Goal: Contribute content: Add original content to the website for others to see

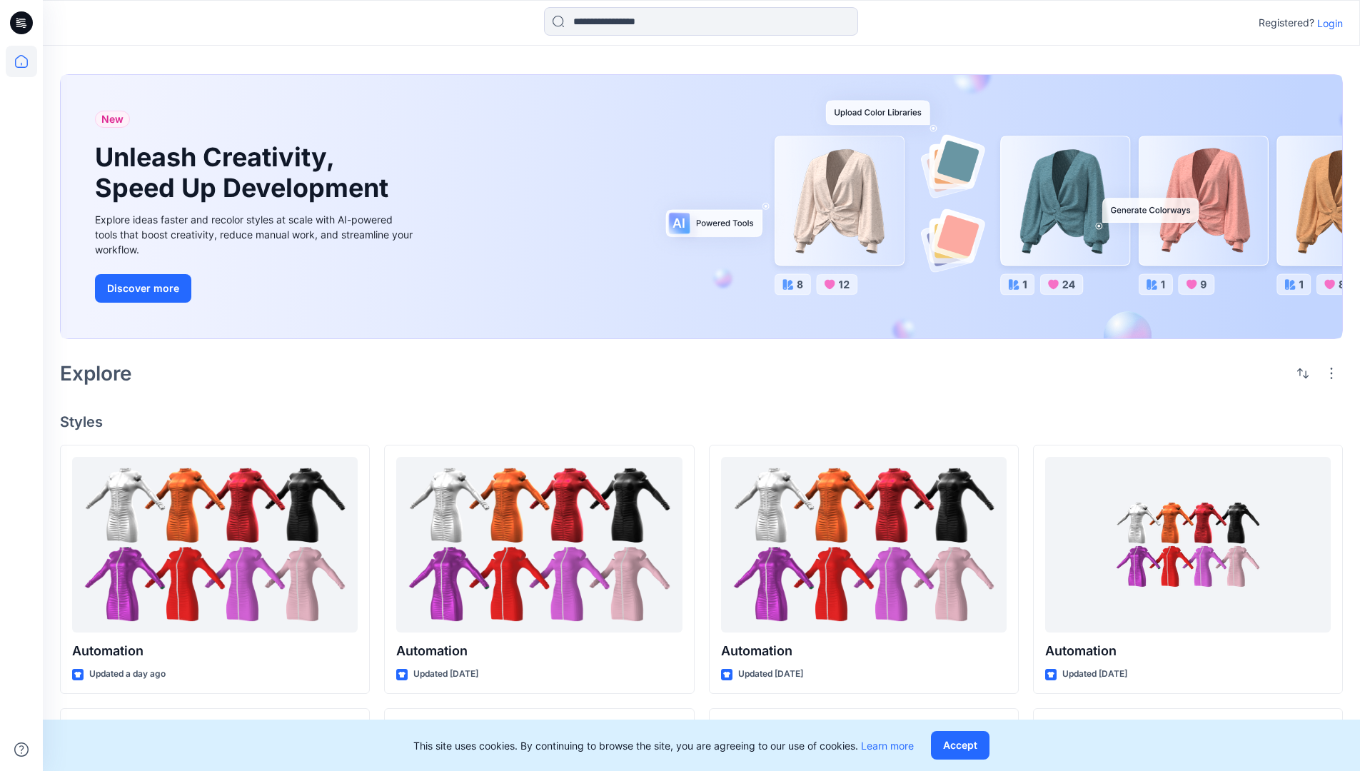
click at [1327, 23] on p "Login" at bounding box center [1330, 23] width 26 height 15
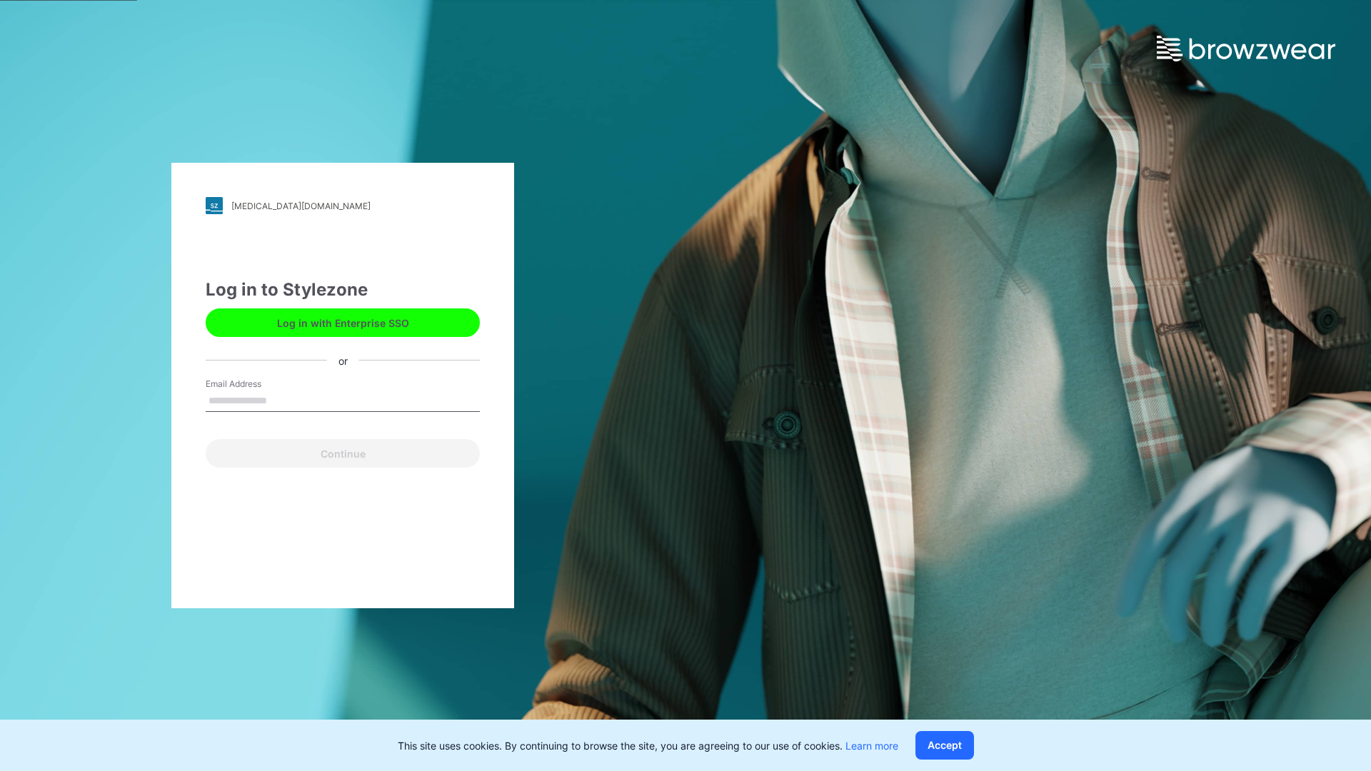
click at [282, 400] on input "Email Address" at bounding box center [343, 401] width 274 height 21
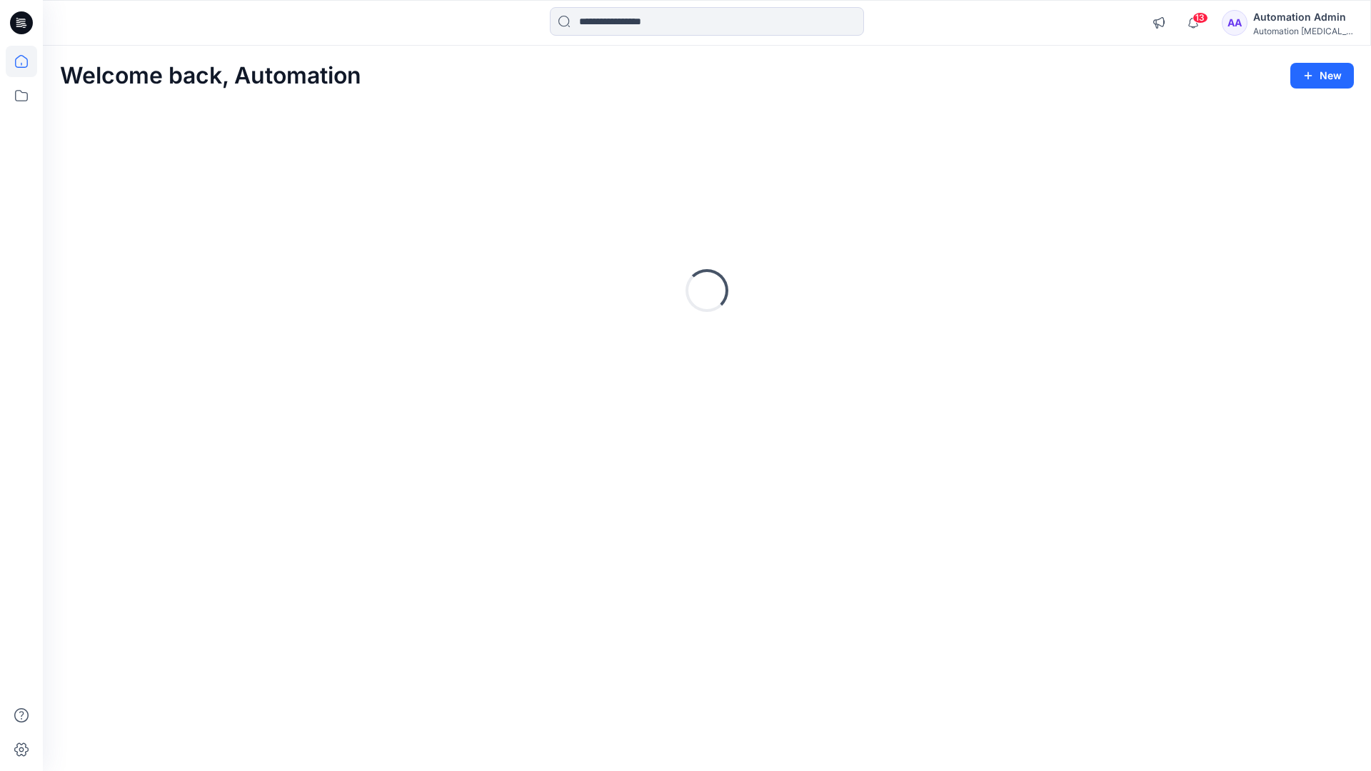
click at [27, 61] on icon at bounding box center [21, 61] width 13 height 13
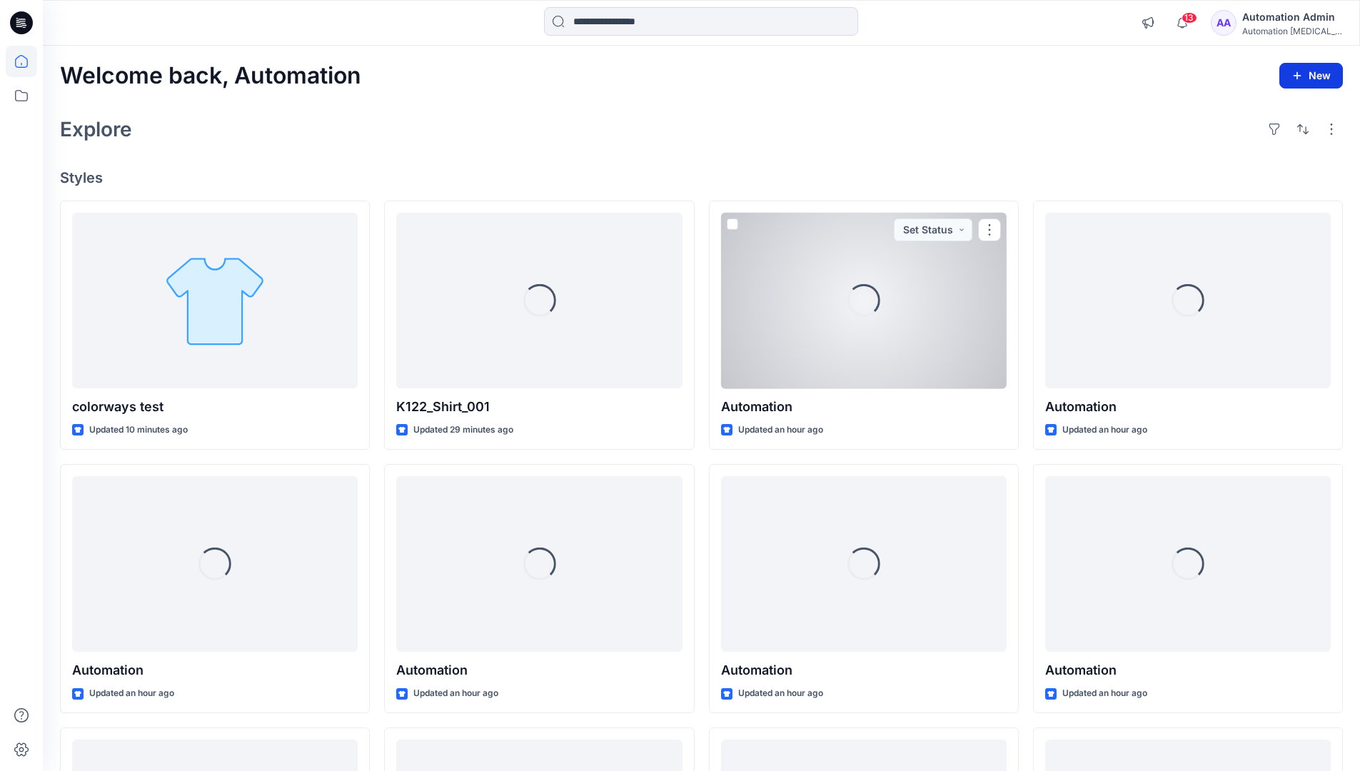
click at [1300, 79] on icon "button" at bounding box center [1297, 75] width 11 height 11
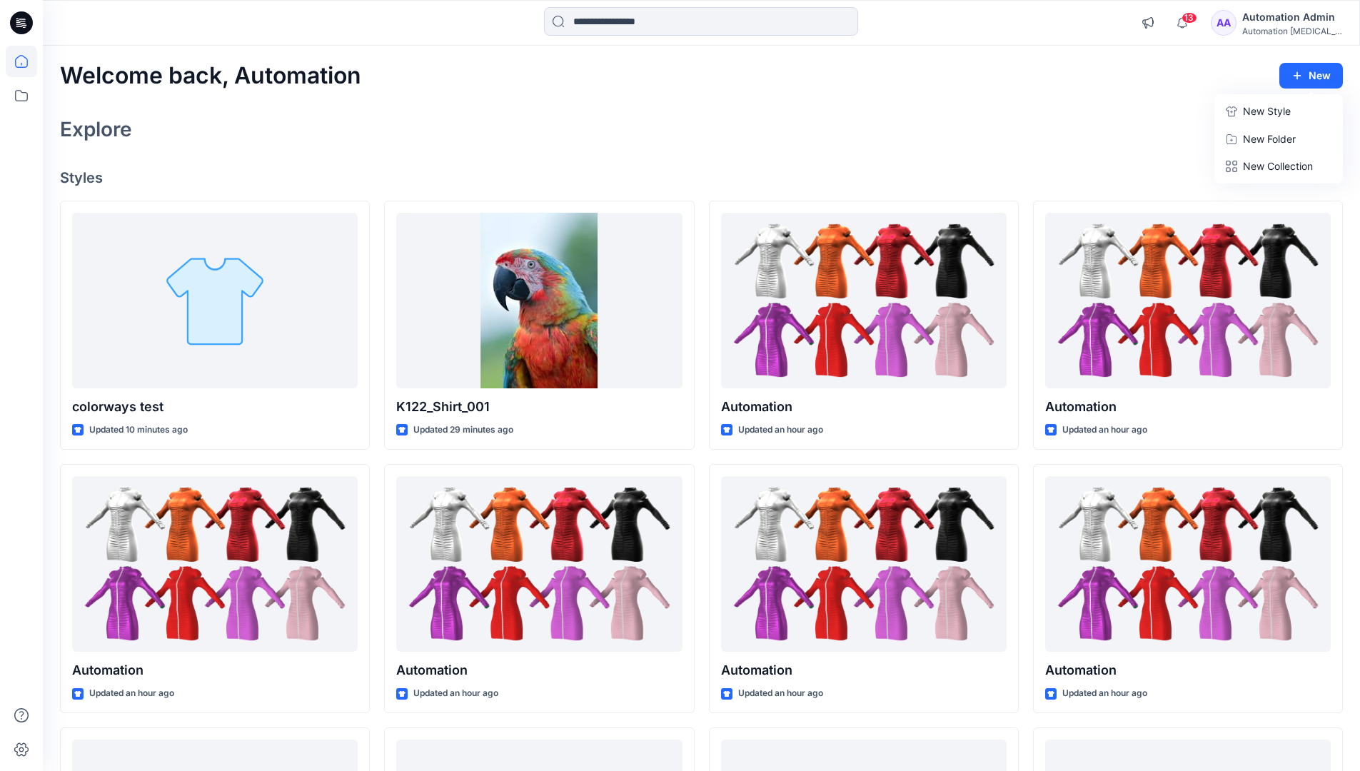
click at [1239, 113] on button "New Style" at bounding box center [1278, 111] width 123 height 29
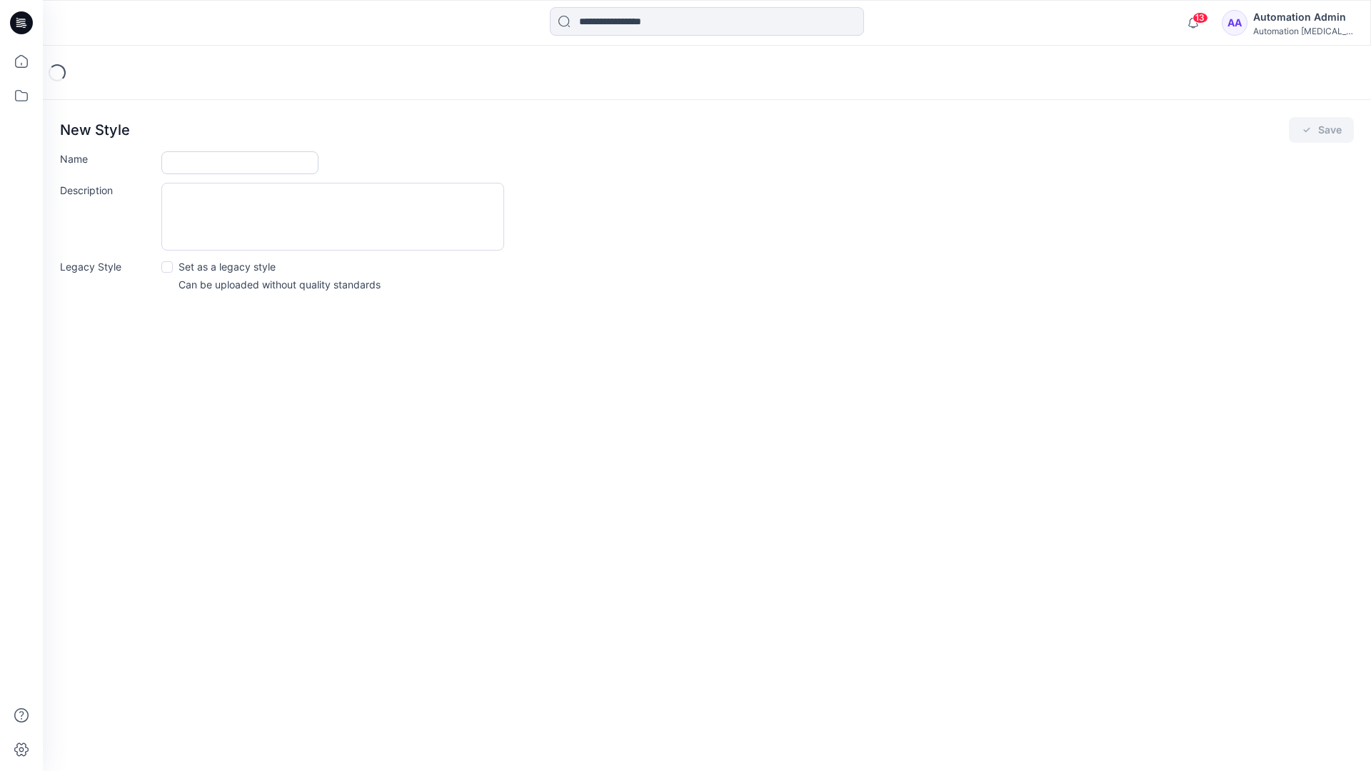
click at [190, 159] on input "Name" at bounding box center [239, 162] width 157 height 23
type input "**********"
click at [1336, 129] on button "Save" at bounding box center [1321, 130] width 65 height 26
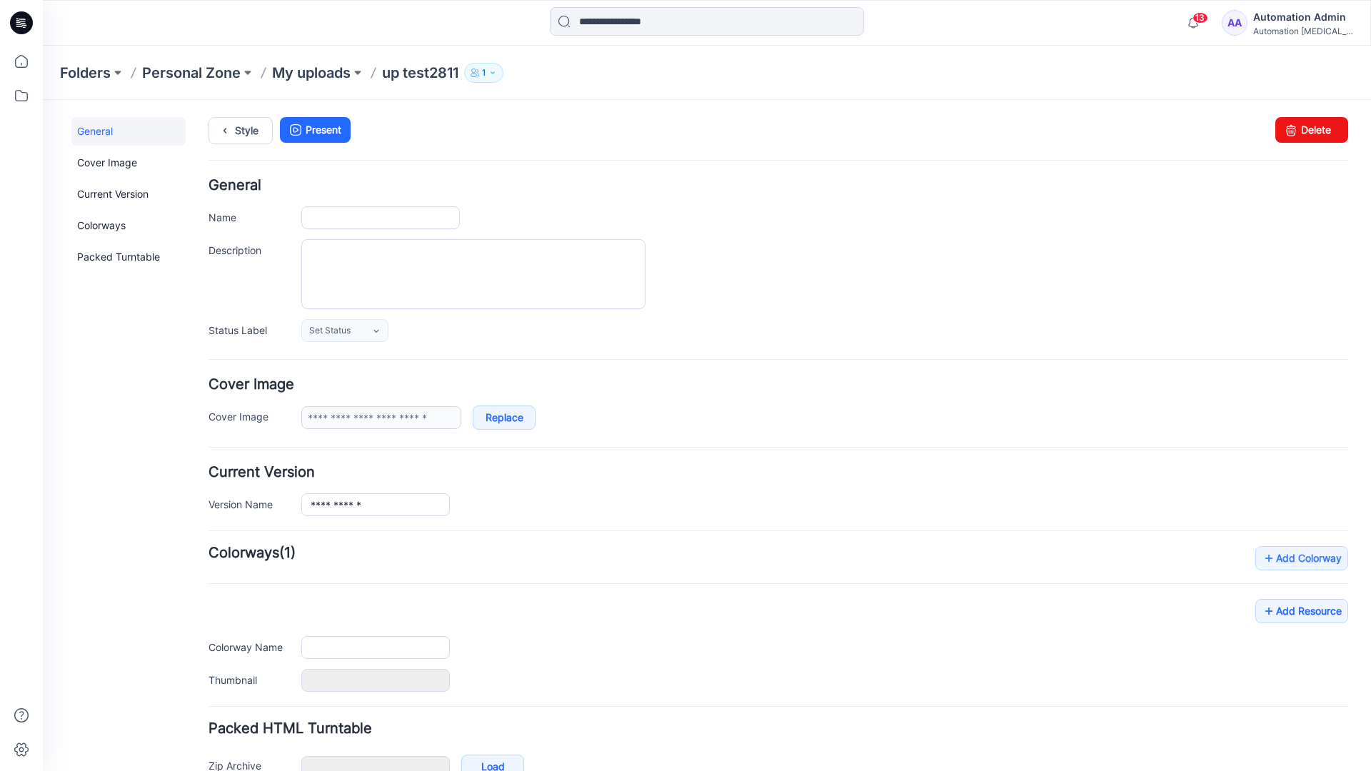
type input "**********"
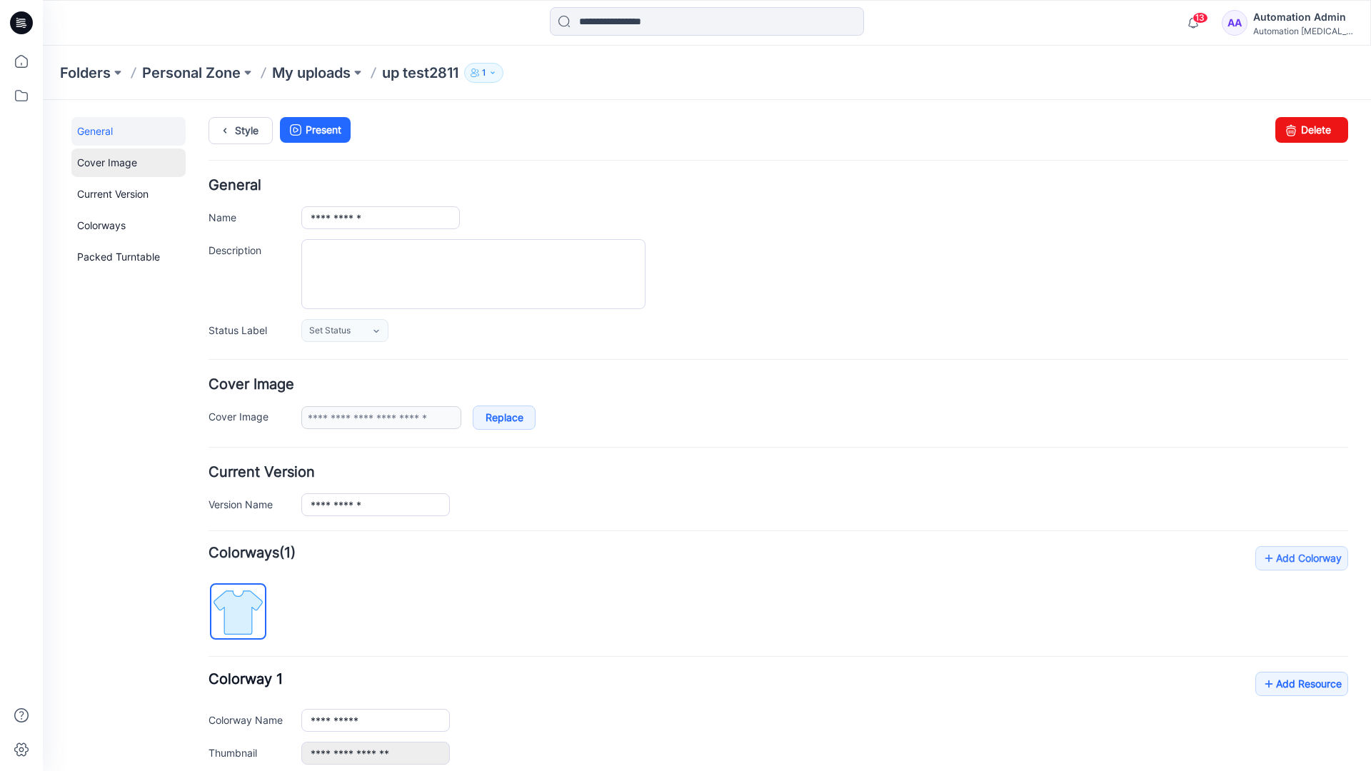
click at [105, 161] on link "Cover Image" at bounding box center [128, 163] width 114 height 29
click at [99, 191] on link "Current Version" at bounding box center [128, 194] width 114 height 29
click at [104, 224] on link "Colorways" at bounding box center [128, 225] width 114 height 29
click at [108, 258] on link "Packed Turntable" at bounding box center [128, 257] width 114 height 29
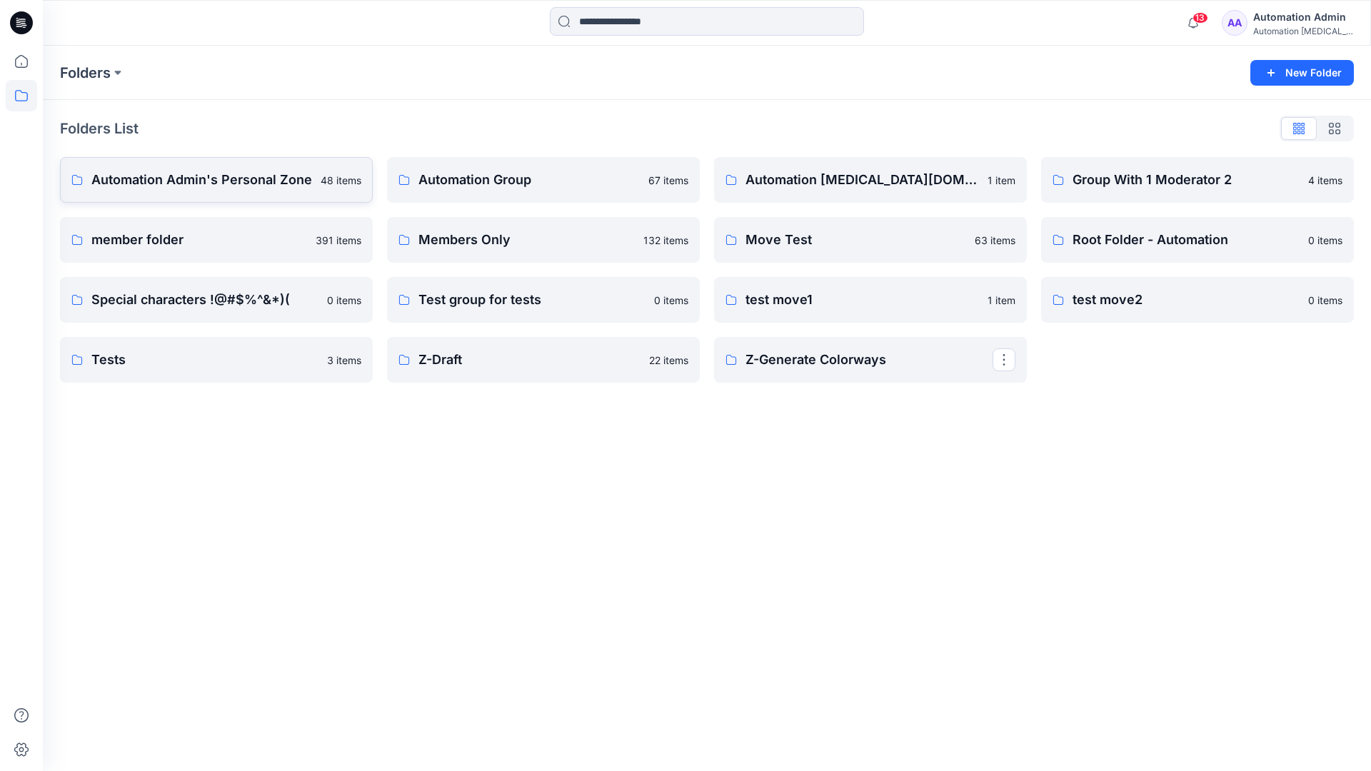
click at [228, 184] on p "Automation Admin's Personal Zone" at bounding box center [201, 180] width 221 height 20
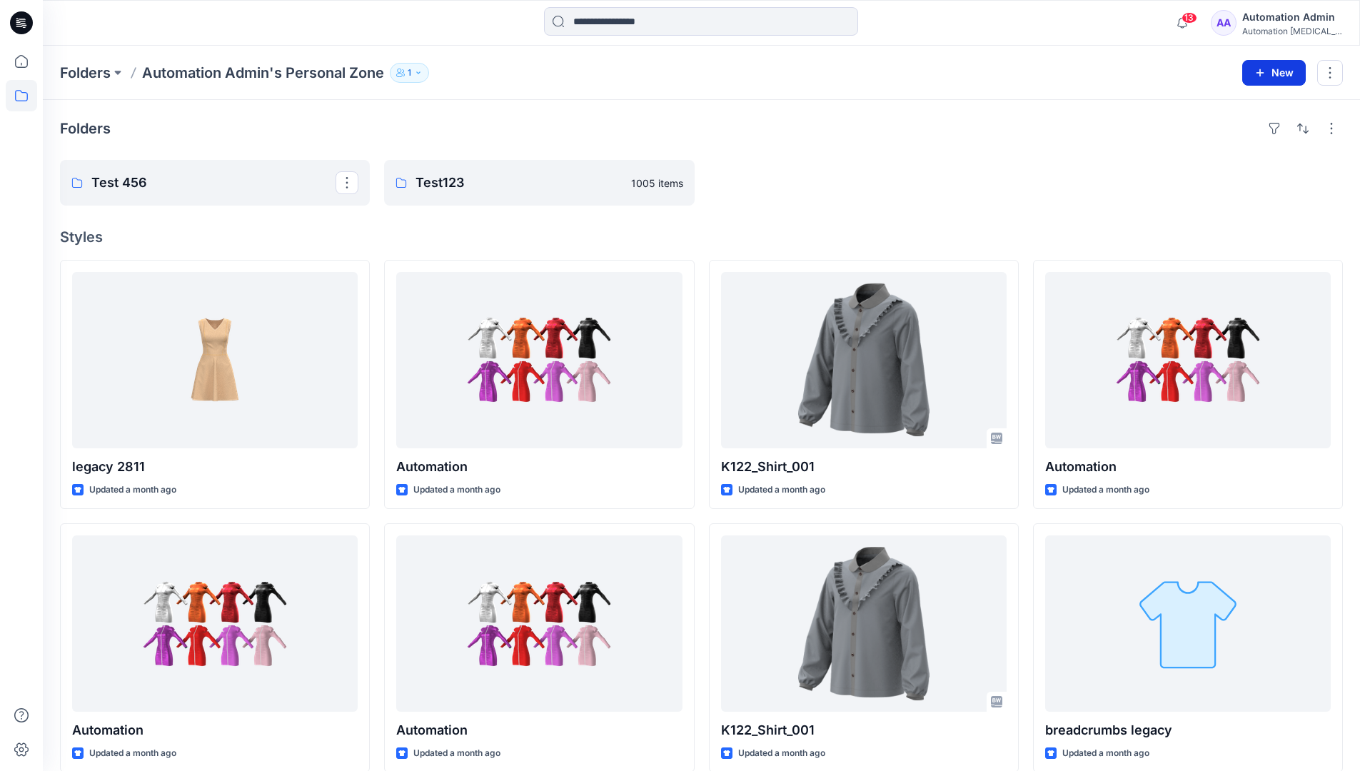
click at [1259, 70] on icon "button" at bounding box center [1260, 72] width 11 height 11
click at [1245, 106] on p "New Style" at bounding box center [1230, 108] width 48 height 17
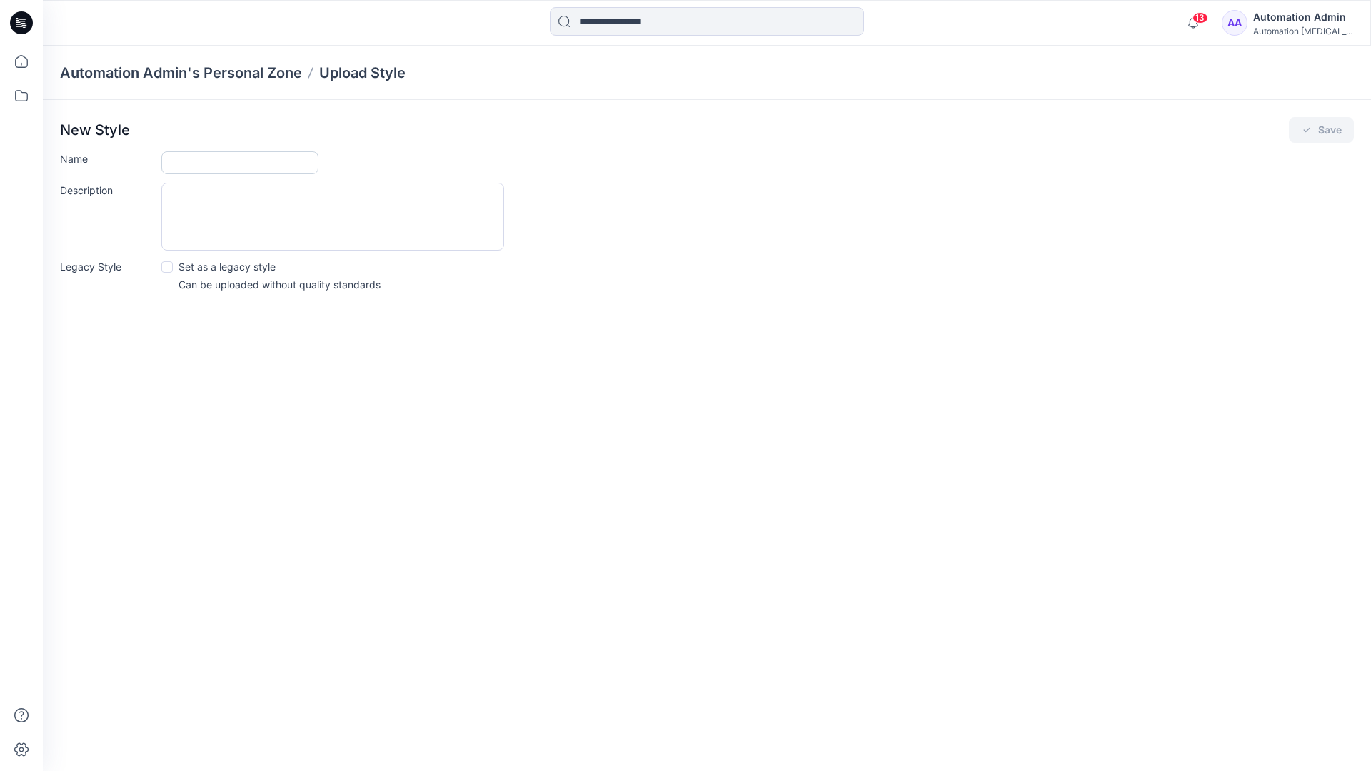
click at [189, 159] on input "Name" at bounding box center [239, 162] width 157 height 23
type input "**********"
click at [169, 266] on span at bounding box center [166, 266] width 11 height 11
click at [1326, 133] on button "Save" at bounding box center [1321, 130] width 65 height 26
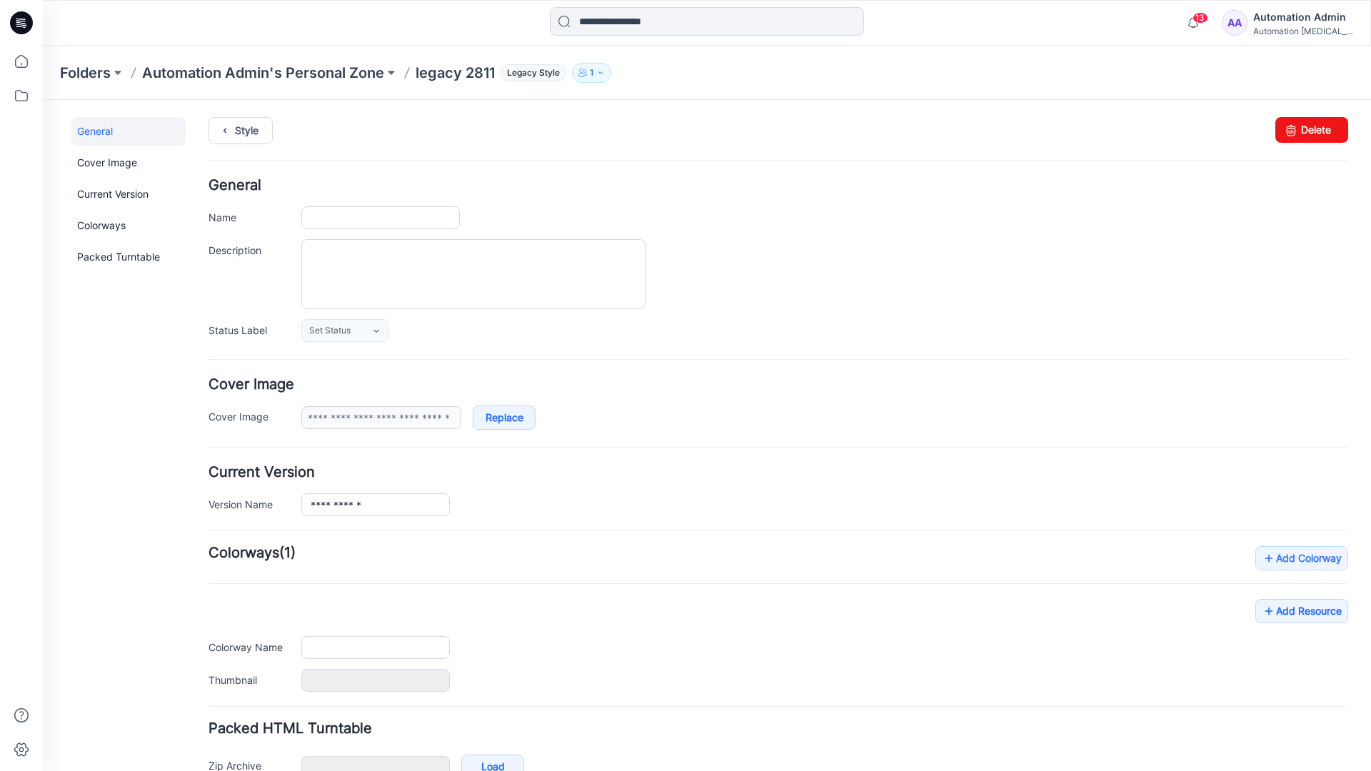
type input "**********"
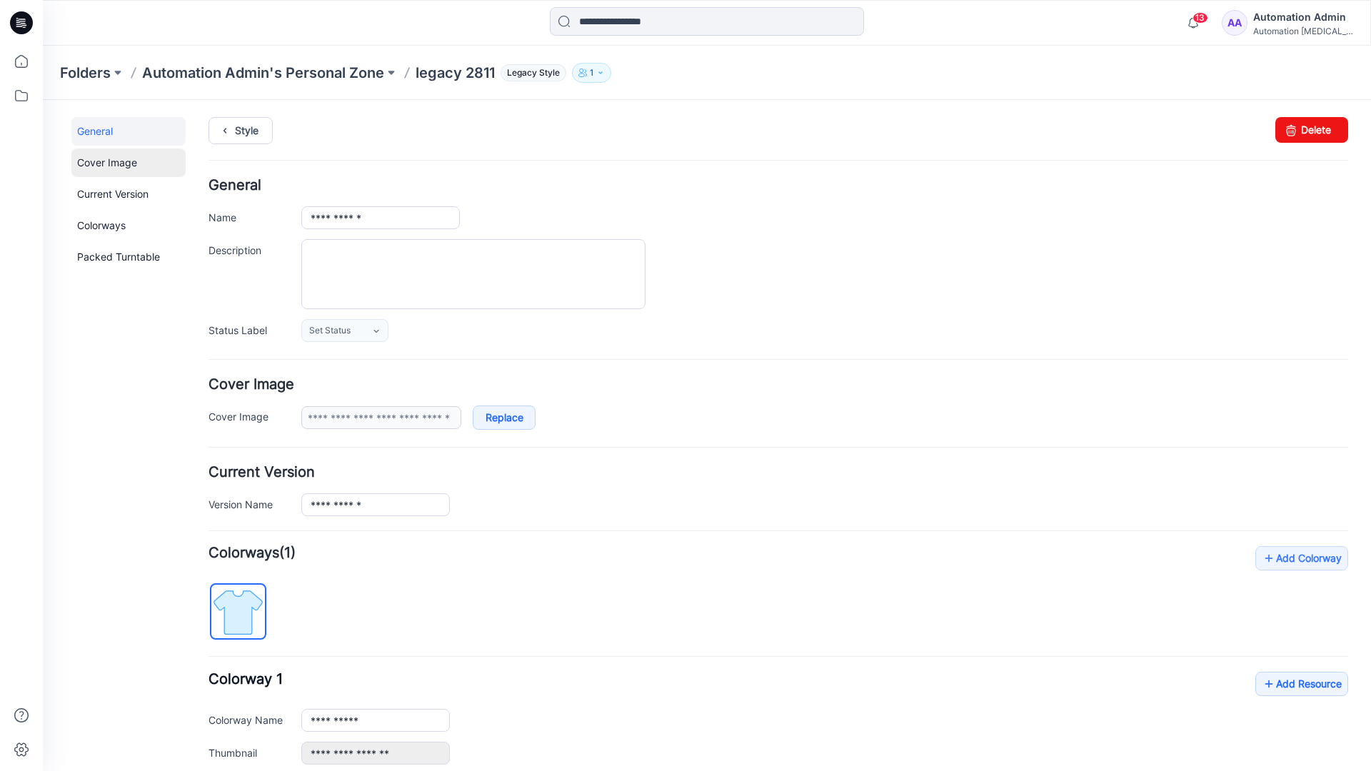
click at [109, 163] on link "Cover Image" at bounding box center [128, 163] width 114 height 29
click at [109, 199] on link "Current Version" at bounding box center [128, 194] width 114 height 29
click at [105, 224] on link "Colorways" at bounding box center [128, 225] width 114 height 29
click at [114, 257] on link "Packed Turntable" at bounding box center [128, 257] width 114 height 29
click at [1295, 128] on link "Delete" at bounding box center [1311, 130] width 73 height 26
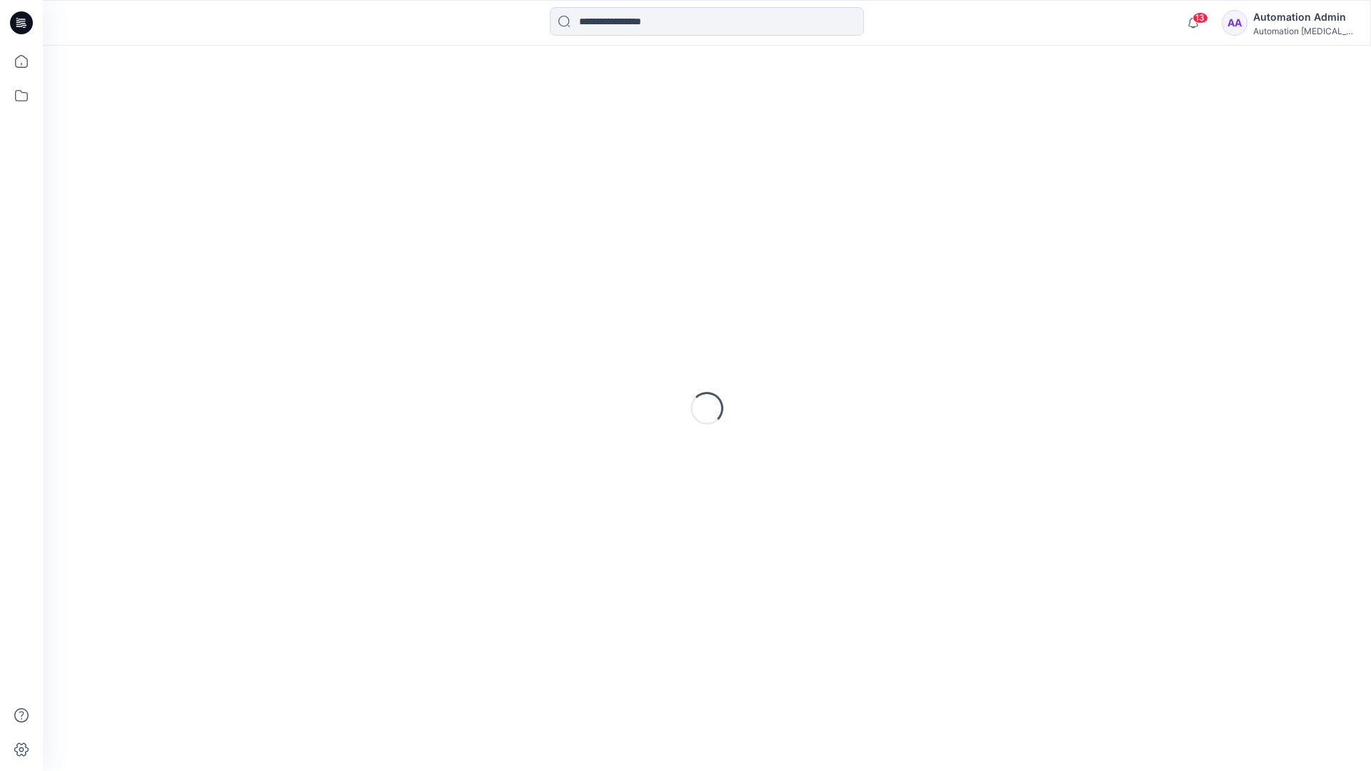
click at [1297, 31] on div "Automation [MEDICAL_DATA]..." at bounding box center [1303, 31] width 100 height 11
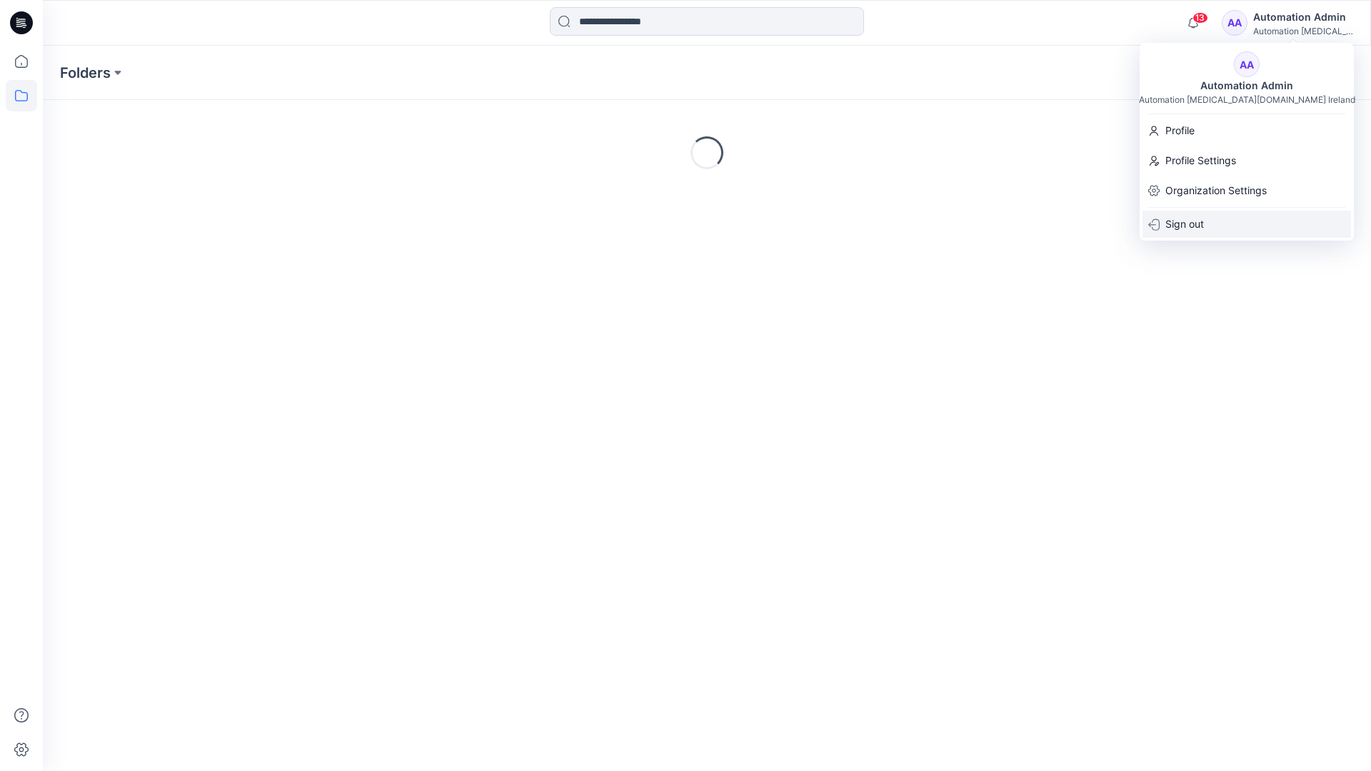
click at [1192, 222] on p "Sign out" at bounding box center [1184, 224] width 39 height 27
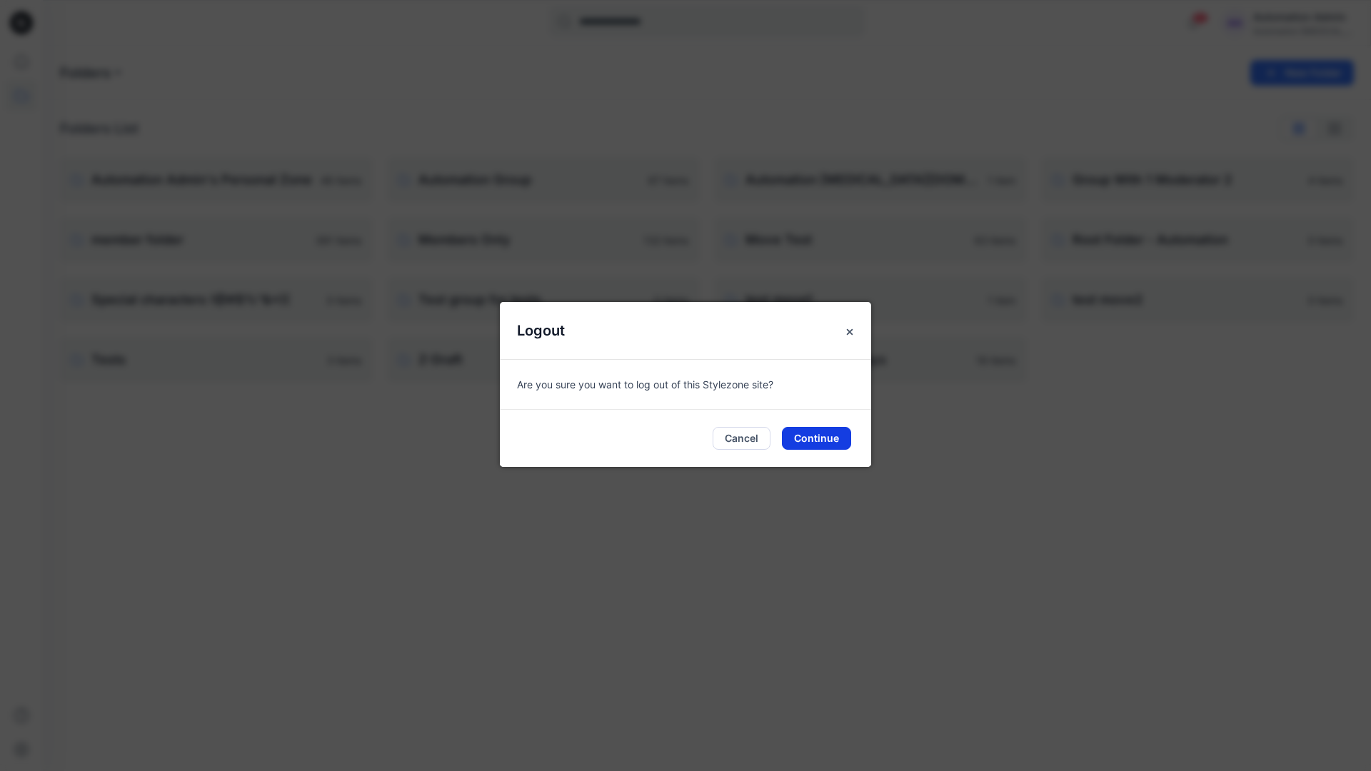
click at [831, 433] on button "Continue" at bounding box center [816, 438] width 69 height 23
